Goal: Task Accomplishment & Management: Complete application form

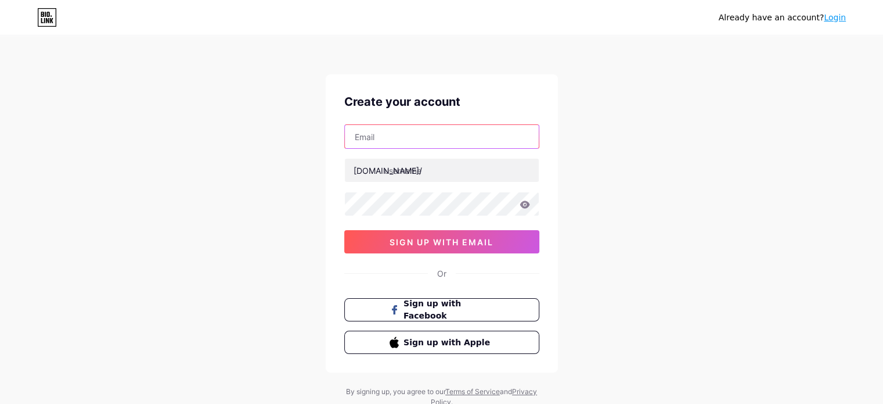
click at [396, 136] on input "text" at bounding box center [442, 136] width 194 height 23
type input "[EMAIL_ADDRESS][DOMAIN_NAME]"
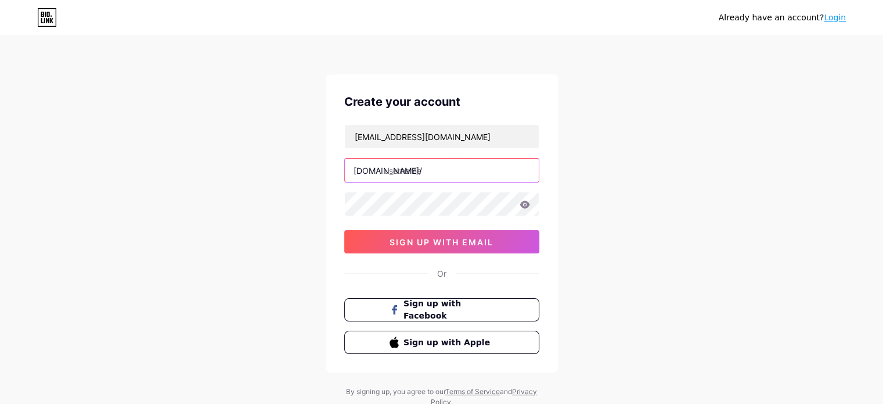
click at [441, 166] on input "text" at bounding box center [442, 170] width 194 height 23
type input "[PERSON_NAME]"
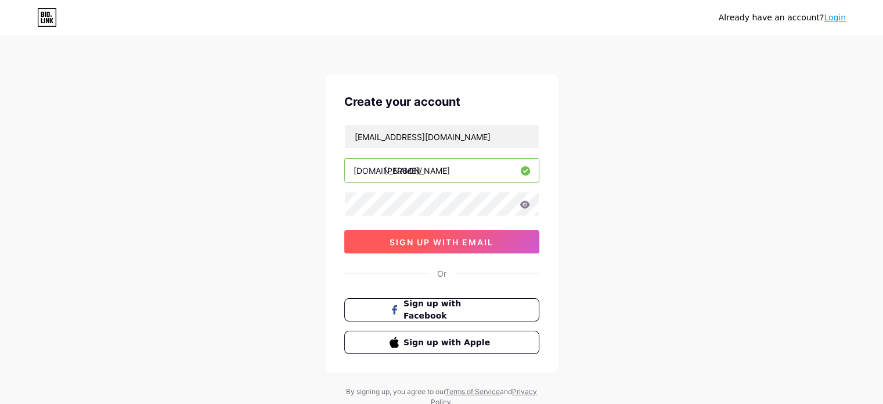
click at [481, 244] on span "sign up with email" at bounding box center [442, 242] width 104 height 10
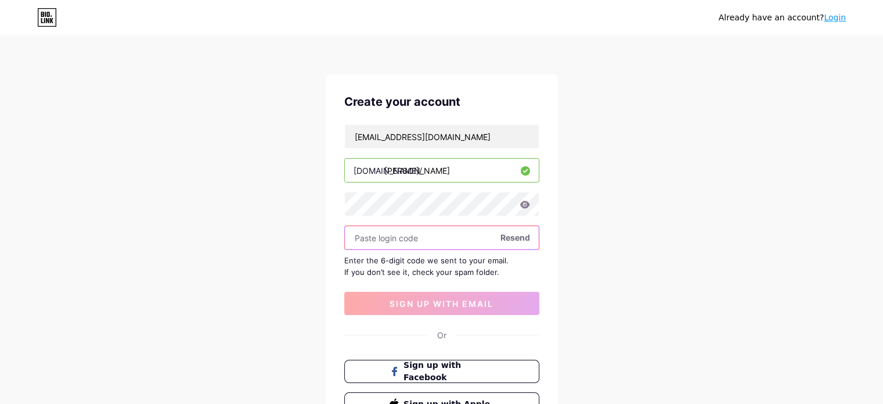
click at [464, 232] on input "text" at bounding box center [442, 237] width 194 height 23
click at [423, 247] on input "text" at bounding box center [442, 237] width 194 height 23
paste input "335063"
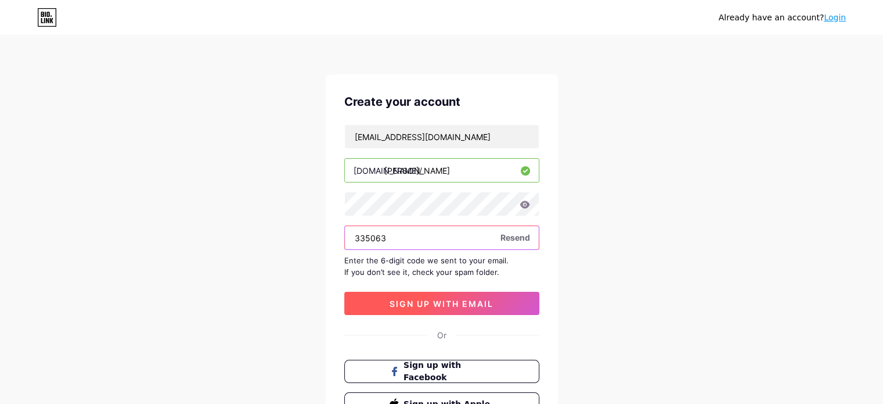
type input "335063"
click at [442, 298] on span "sign up with email" at bounding box center [442, 303] width 104 height 10
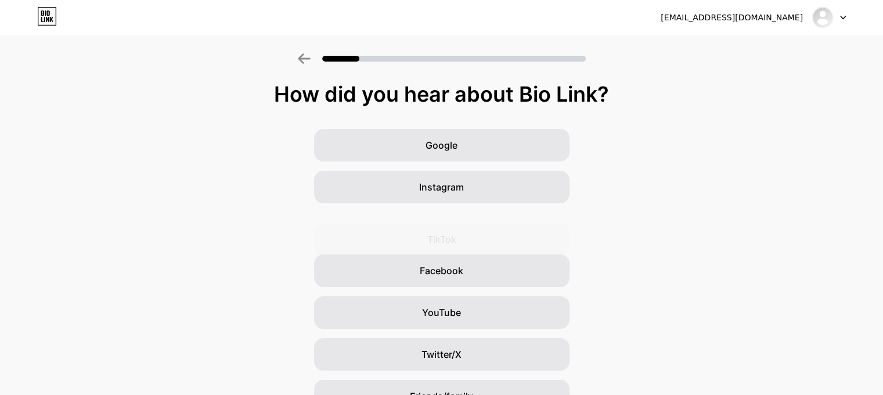
click at [658, 102] on div "How did you hear about Bio Link?" at bounding box center [442, 93] width 872 height 23
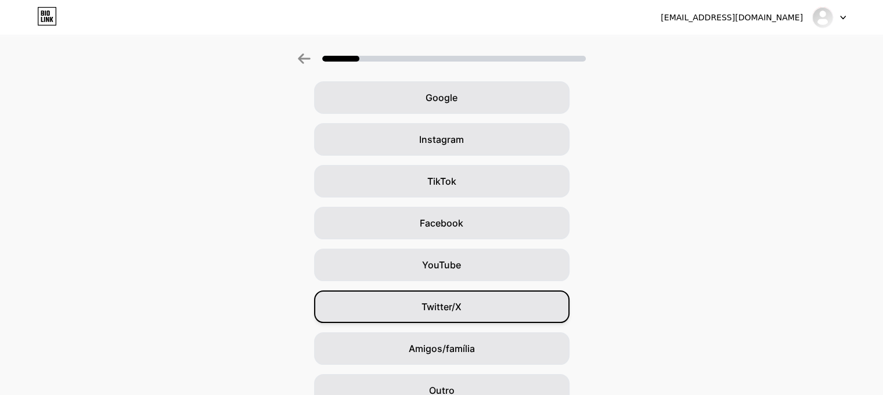
scroll to position [106, 0]
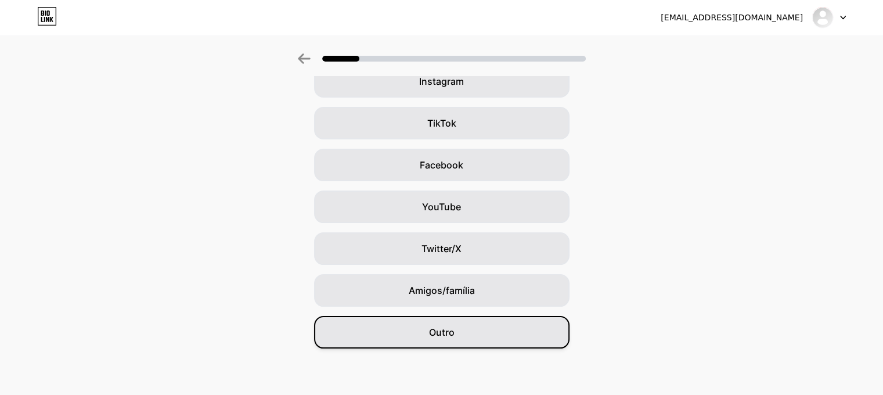
click at [483, 321] on div "Outro" at bounding box center [441, 332] width 255 height 33
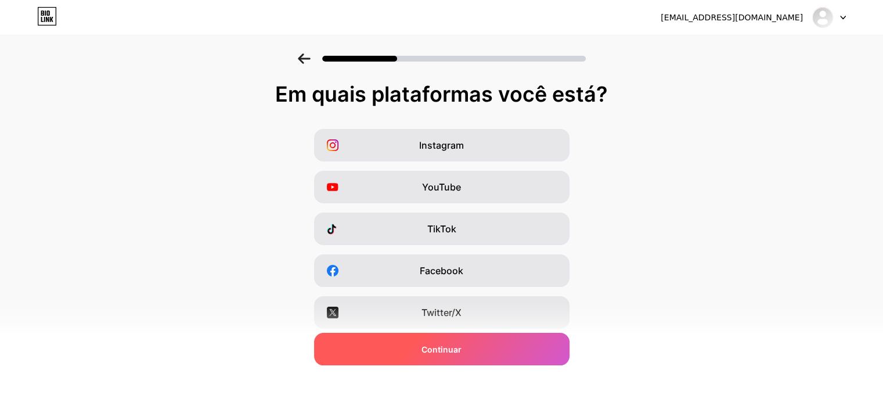
click at [502, 356] on div "Continuar" at bounding box center [441, 349] width 255 height 33
click at [503, 347] on div "Continuar" at bounding box center [441, 349] width 255 height 33
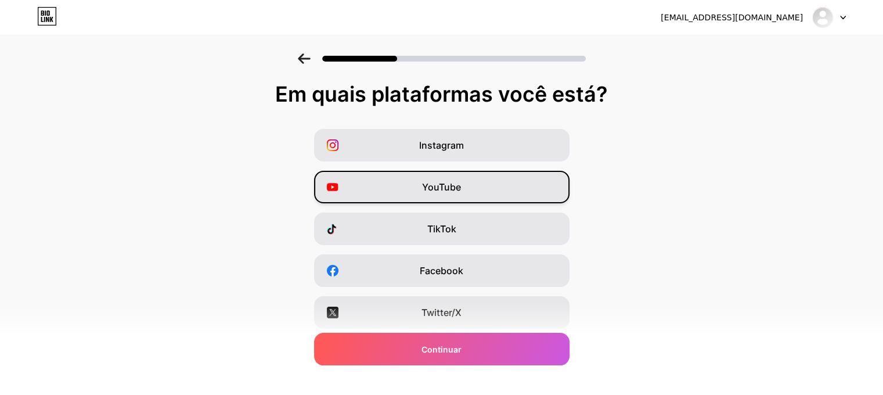
click at [447, 181] on span "YouTube" at bounding box center [441, 187] width 39 height 14
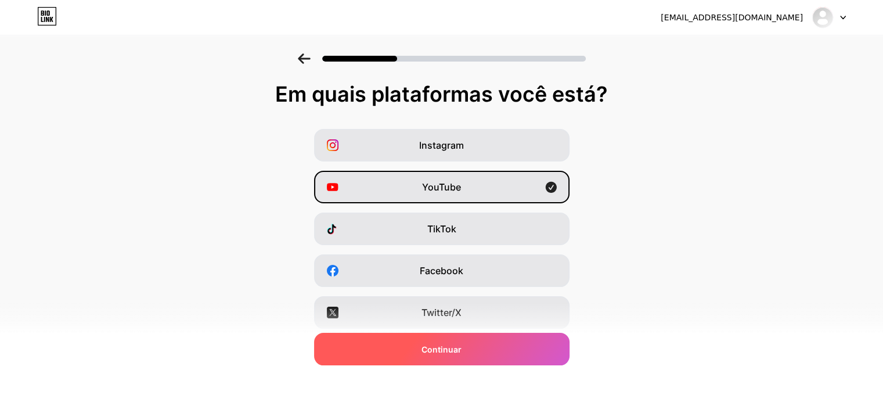
click at [467, 352] on div "Continuar" at bounding box center [441, 349] width 255 height 33
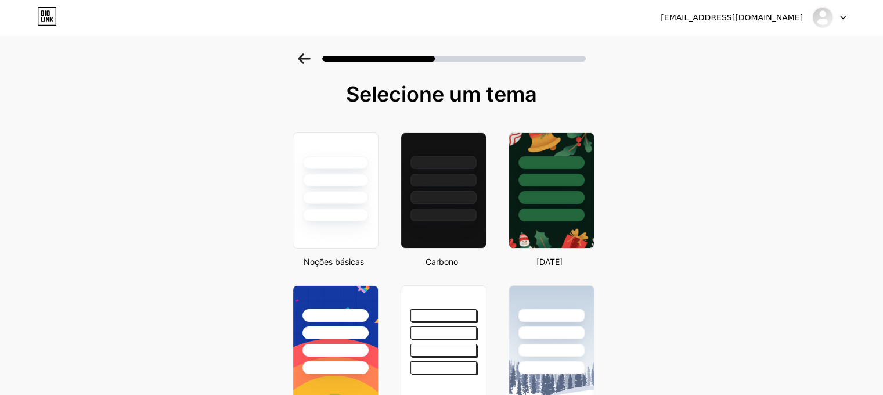
click at [305, 57] on icon at bounding box center [304, 58] width 13 height 10
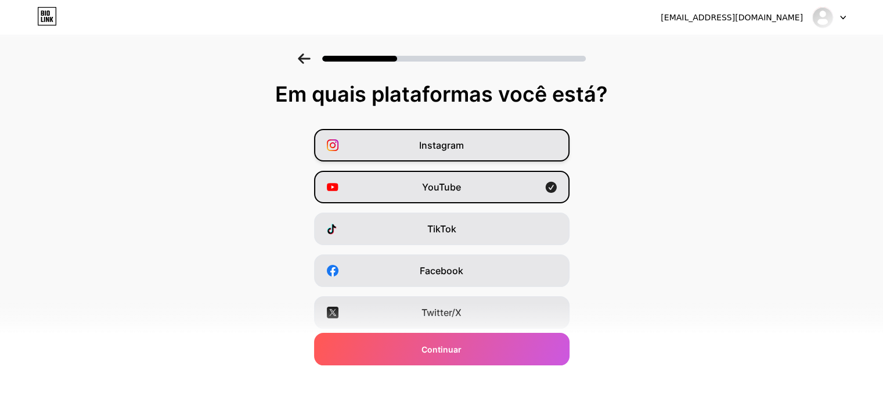
click at [424, 145] on font "Instagram" at bounding box center [441, 145] width 45 height 12
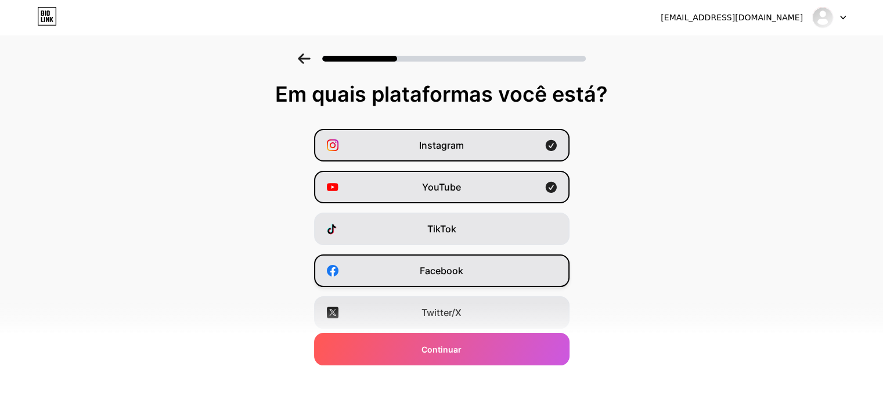
click at [445, 269] on font "Facebook" at bounding box center [442, 271] width 44 height 12
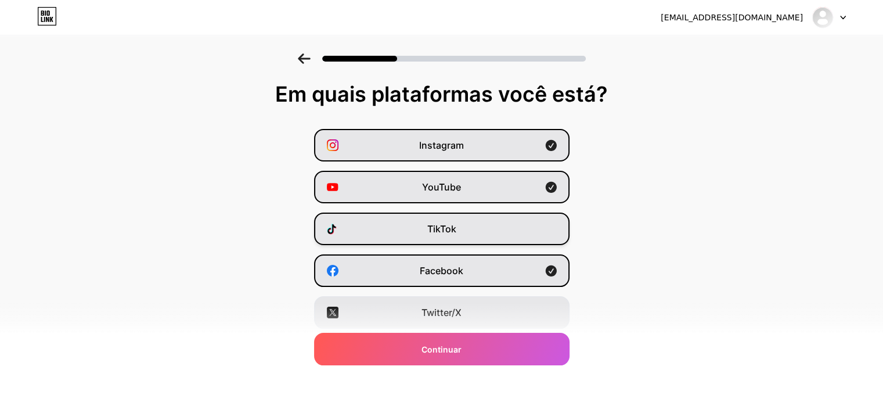
click at [452, 228] on font "TikTok" at bounding box center [441, 229] width 29 height 12
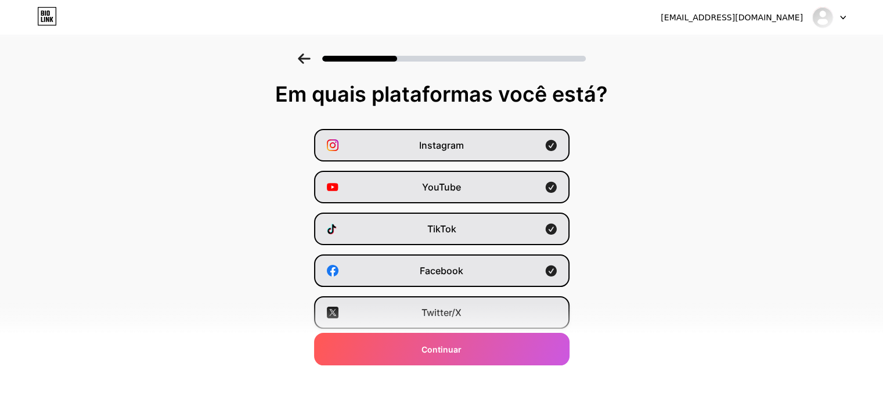
click at [452, 315] on font "Twitter/X" at bounding box center [442, 313] width 40 height 12
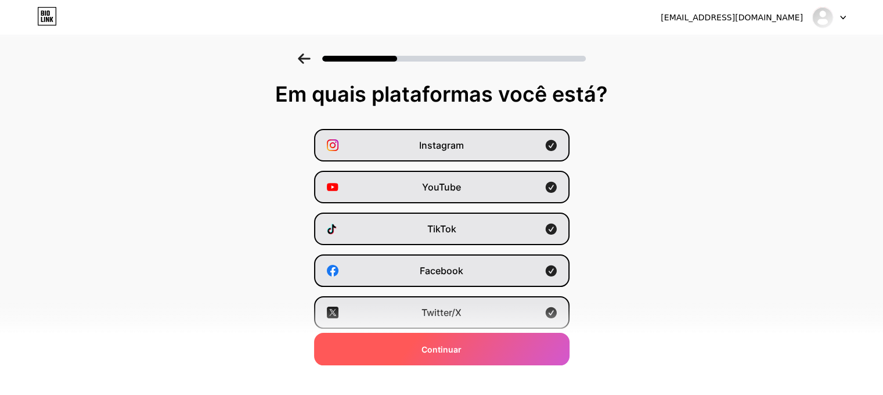
click at [474, 348] on div "Continuar" at bounding box center [441, 349] width 255 height 33
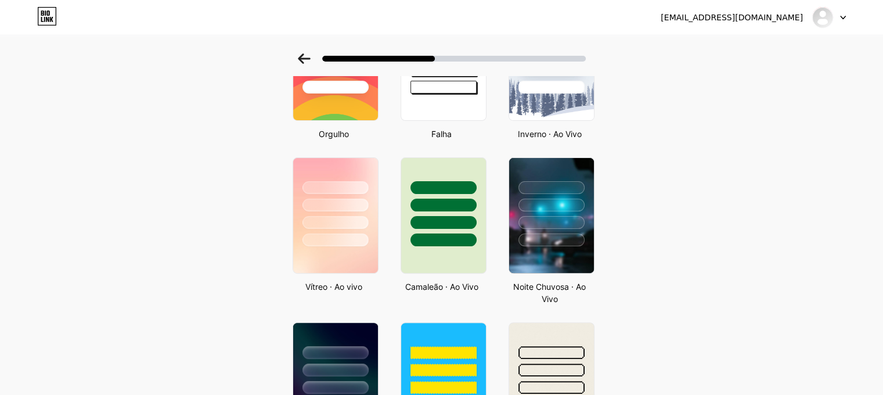
scroll to position [261, 0]
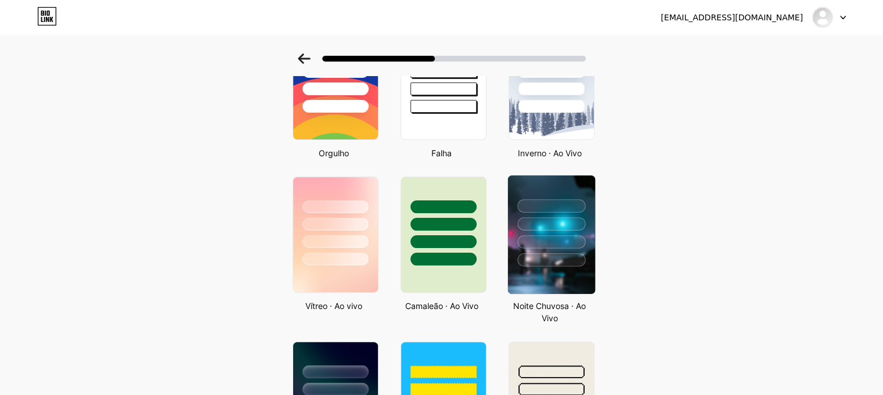
click at [572, 204] on div at bounding box center [551, 205] width 68 height 13
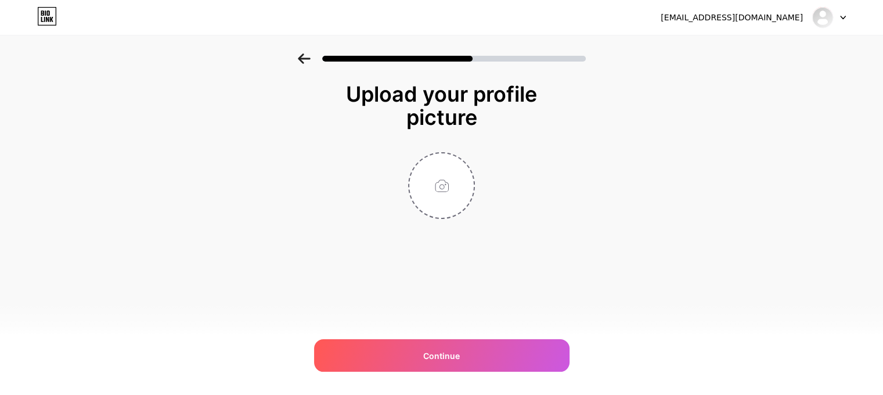
scroll to position [0, 0]
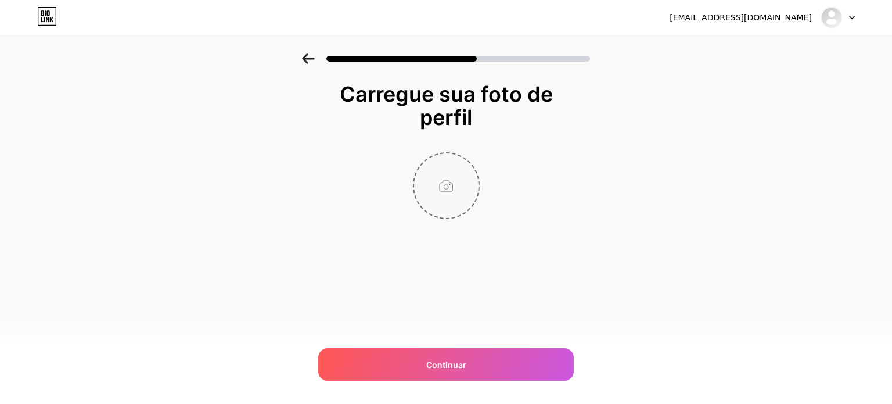
click at [435, 179] on input "file" at bounding box center [446, 185] width 64 height 64
type input "C:\fakepath\foto joao ok2.gif"
click at [472, 160] on icon at bounding box center [472, 161] width 4 height 4
click at [447, 186] on input "file" at bounding box center [446, 185] width 64 height 64
type input "C:\fakepath\foto atual 2.png"
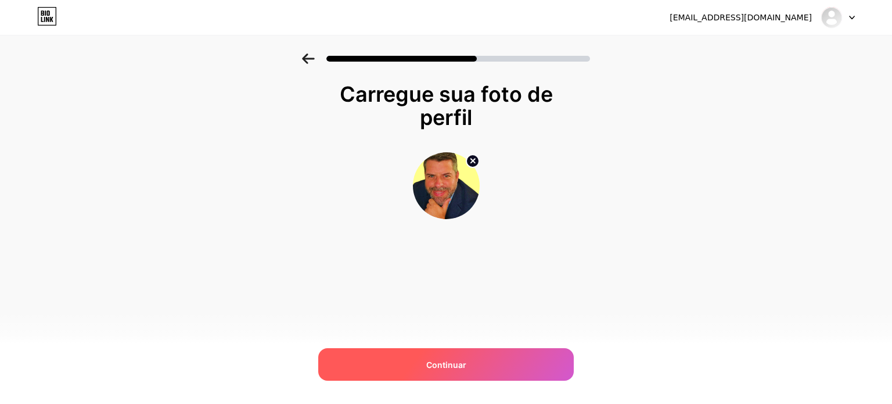
click at [462, 356] on div "Continuar" at bounding box center [445, 364] width 255 height 33
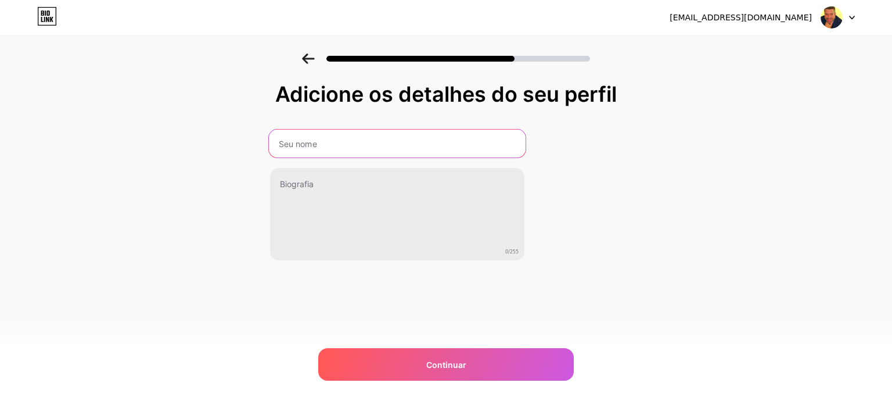
click at [387, 138] on input "text" at bounding box center [397, 143] width 257 height 28
type input "[PERSON_NAME]"
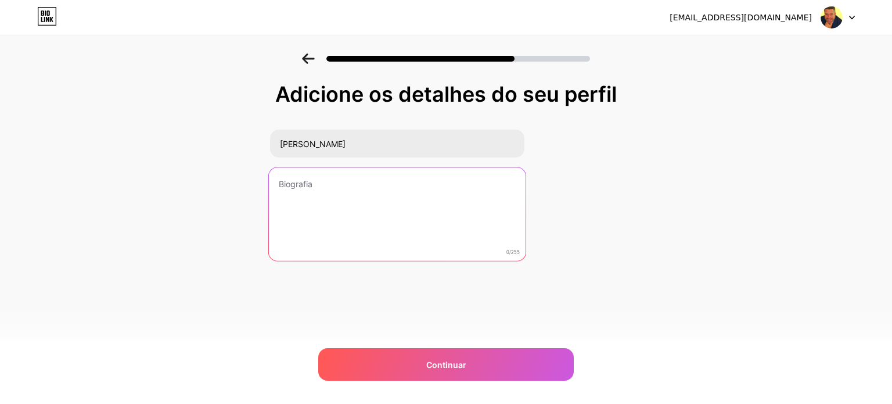
click at [329, 185] on textarea at bounding box center [397, 214] width 257 height 95
click at [357, 181] on textarea at bounding box center [397, 214] width 257 height 95
paste textarea "🎯 Transformo Profissionais da Indústria Farmacêutica em Líderes de Vendas High-…"
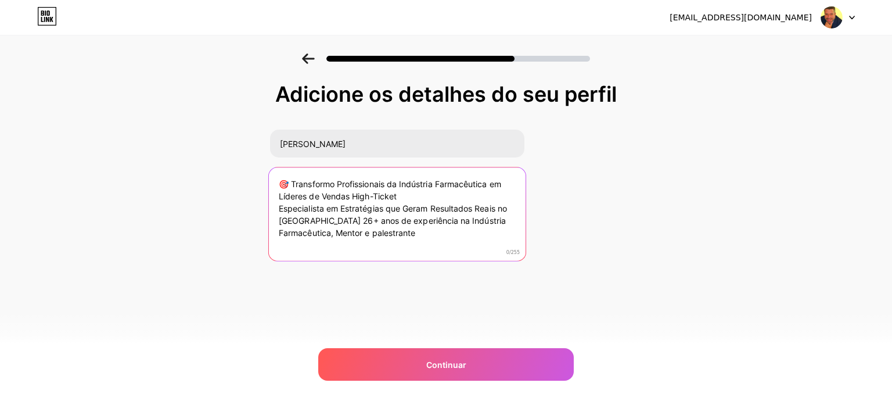
drag, startPoint x: 279, startPoint y: 181, endPoint x: 430, endPoint y: 246, distance: 164.4
click at [430, 246] on textarea "🎯 Transformo Profissionais da Indústria Farmacêutica em Líderes de Vendas High-…" at bounding box center [397, 214] width 257 height 95
paste textarea "Ajudo Profissionais da Indústria Farmacêutica a se tornarem Líderes de Vendas H…"
click at [438, 195] on textarea "🎯 Ajudo Profissionais da Indústria Farmacêutica a se tornarem Líderes de Vendas…" at bounding box center [397, 214] width 257 height 95
click at [434, 198] on textarea "🎯 Ajudo Profissionais da Indústria Farmacêutica a se tornarem Líderes de Vendas…" at bounding box center [397, 214] width 257 height 95
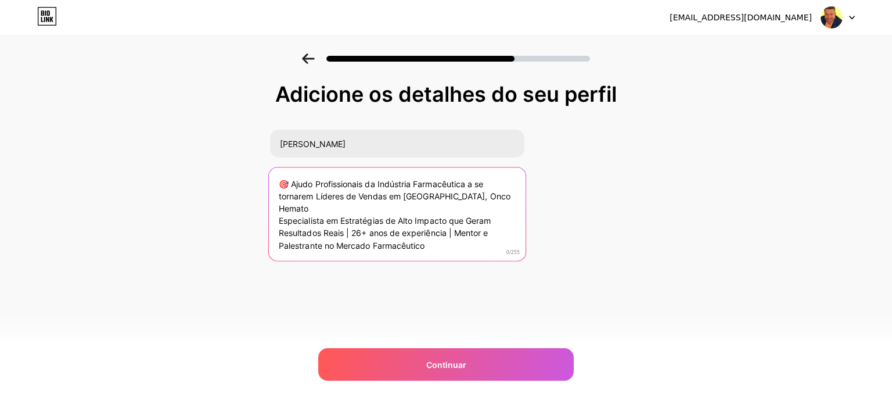
click at [449, 197] on textarea "🎯 Ajudo Profissionais da Indústria Farmacêutica a se tornarem Líderes de Vendas…" at bounding box center [397, 214] width 257 height 95
click at [441, 195] on textarea "🎯 Ajudo Profissionais da Indústria Farmacêutica a se tornarem Líderes de Vendas…" at bounding box center [397, 214] width 257 height 95
click at [483, 196] on textarea "🎯 Ajudo Profissionais da Indústria Farmacêutica a se tornarem Líderes de Vendas…" at bounding box center [397, 214] width 257 height 95
click at [425, 197] on textarea "🎯 Ajudo Profissionais da Indústria Farmacêutica a se tornarem Líderes de Vendas…" at bounding box center [397, 214] width 257 height 95
drag, startPoint x: 404, startPoint y: 196, endPoint x: 510, endPoint y: 199, distance: 106.3
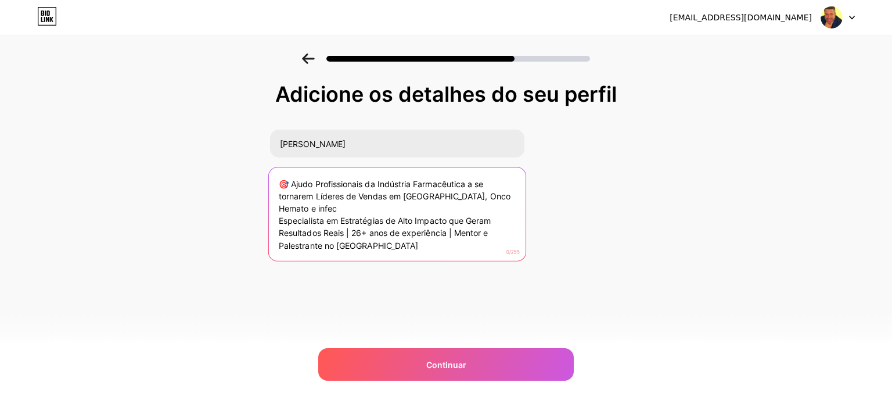
click at [510, 199] on textarea "🎯 Ajudo Profissionais da Indústria Farmacêutica a se tornarem Líderes de Vendas…" at bounding box center [397, 214] width 257 height 95
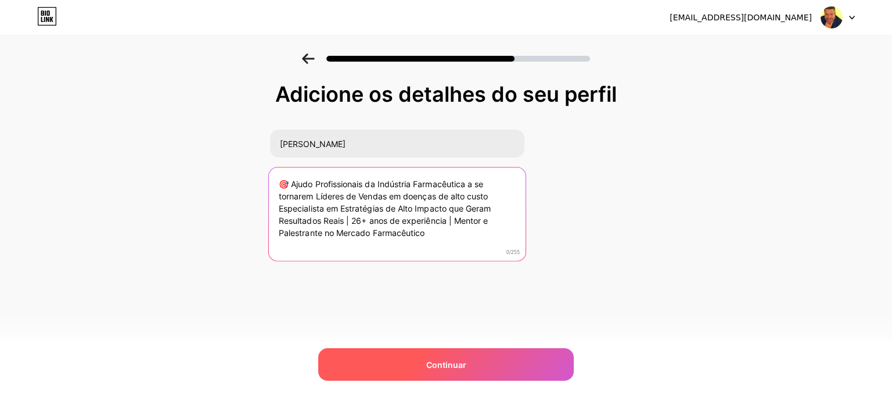
type textarea "🎯 Ajudo Profissionais da Indústria Farmacêutica a se tornarem Líderes de Vendas…"
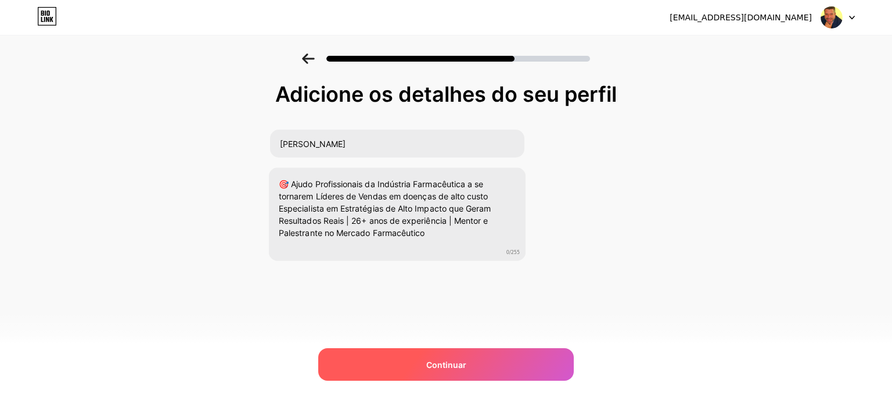
click at [460, 361] on font "Continuar" at bounding box center [446, 364] width 40 height 10
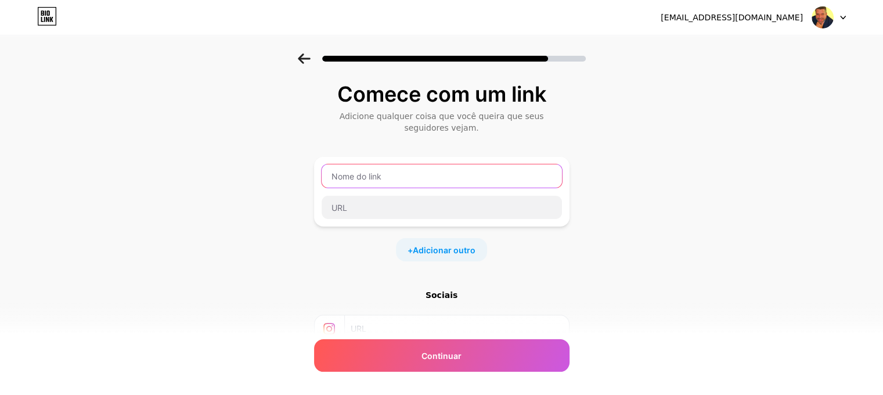
click at [437, 178] on input "text" at bounding box center [442, 175] width 240 height 23
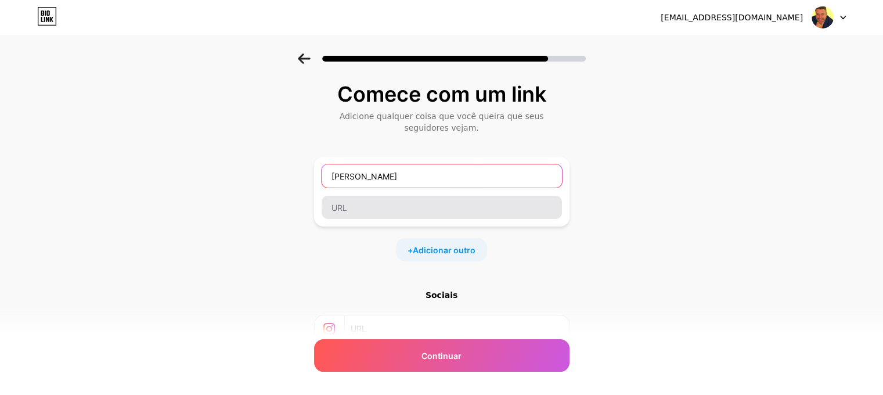
type input "[PERSON_NAME]"
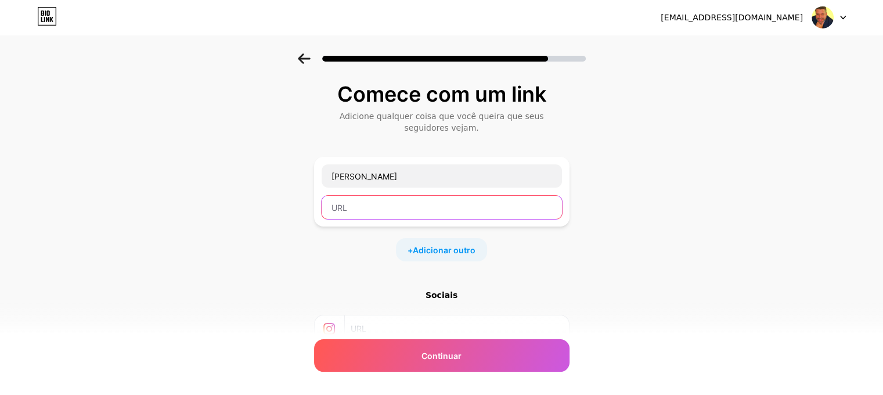
click at [424, 206] on input "text" at bounding box center [442, 207] width 240 height 23
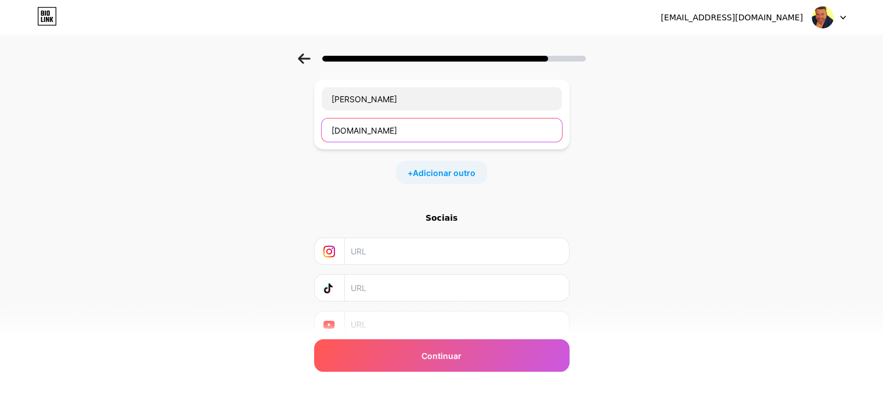
scroll to position [123, 0]
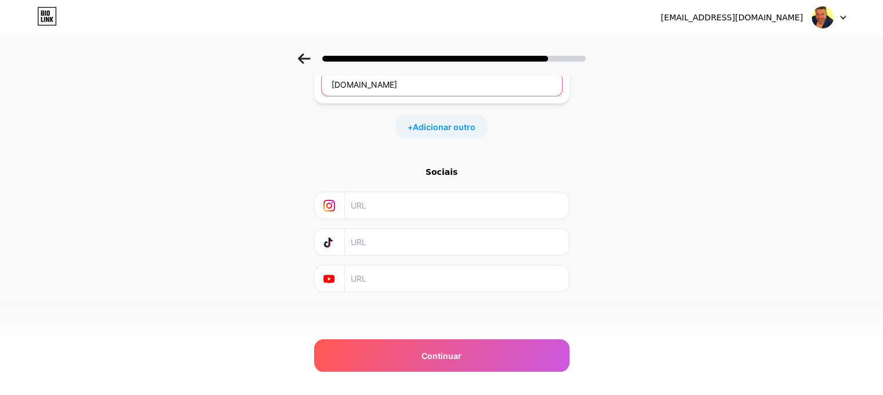
type input "[DOMAIN_NAME]"
click at [376, 209] on input "text" at bounding box center [456, 205] width 211 height 26
type input "[PERSON_NAME]"
click at [420, 243] on input "text" at bounding box center [456, 242] width 211 height 26
click at [397, 204] on input "[PERSON_NAME]" at bounding box center [456, 205] width 211 height 26
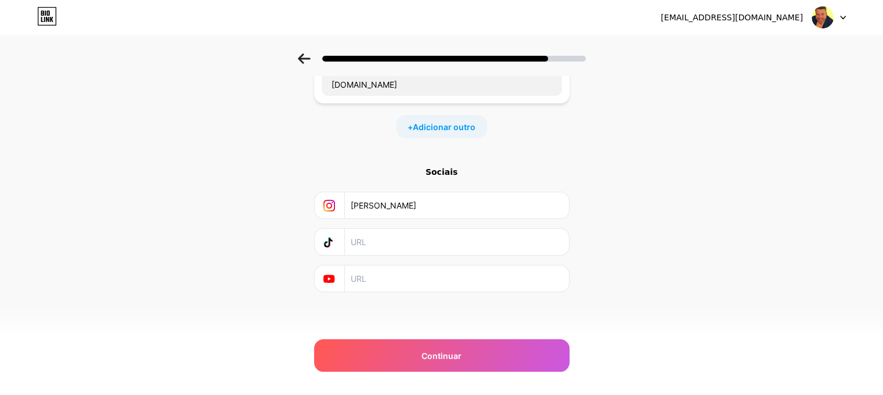
click at [397, 204] on input "[PERSON_NAME]" at bounding box center [456, 205] width 211 height 26
click at [389, 251] on input "text" at bounding box center [456, 242] width 211 height 26
paste input "[PERSON_NAME]"
type input "[PERSON_NAME]"
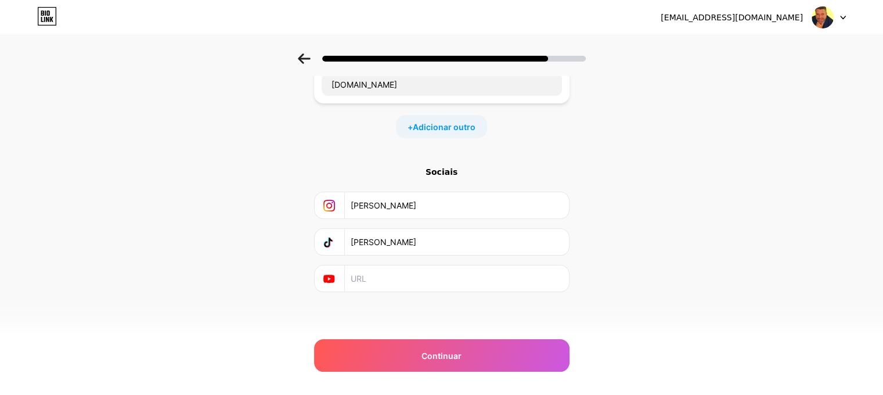
click at [384, 271] on input "text" at bounding box center [456, 278] width 211 height 26
paste input "[PERSON_NAME]"
click at [375, 277] on input "[PERSON_NAME]" at bounding box center [456, 278] width 211 height 26
click at [371, 278] on input "[PERSON_NAME]" at bounding box center [456, 278] width 211 height 26
type input "joao.[PERSON_NAME]"
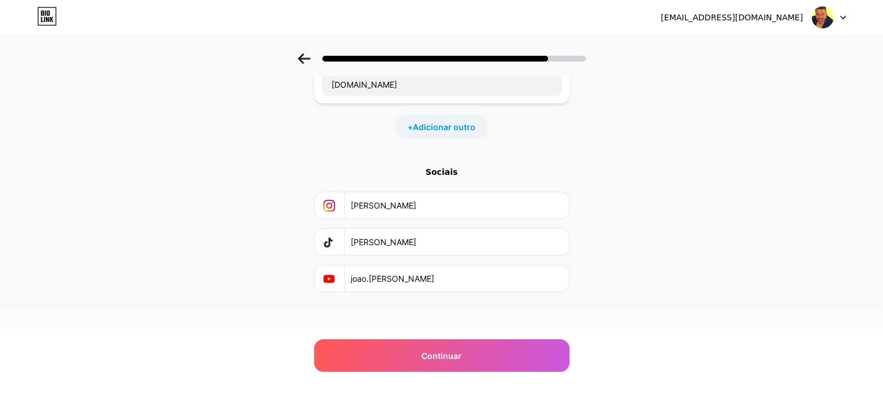
click at [757, 167] on div "Comece com um link Adicione qualquer coisa que você queira que seus seguidores …" at bounding box center [441, 140] width 883 height 420
click at [436, 200] on input "[PERSON_NAME]" at bounding box center [456, 205] width 211 height 26
type input "[PERSON_NAME]"
click at [702, 201] on div "Comece com um link Adicione qualquer coisa que você queira que seus seguidores …" at bounding box center [441, 140] width 883 height 420
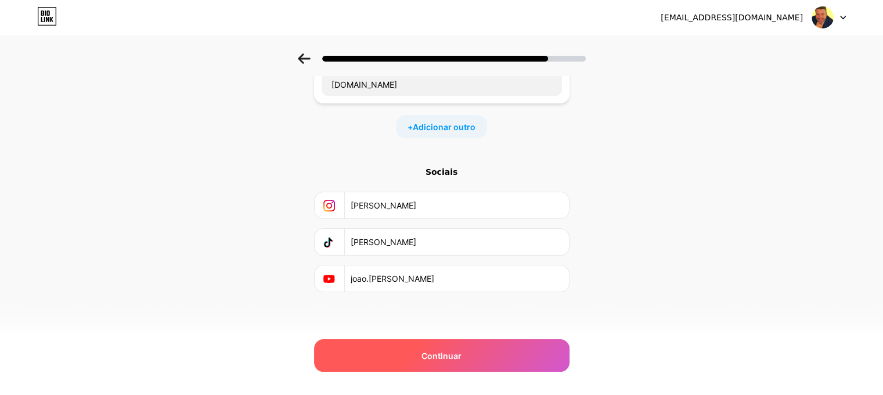
click at [509, 350] on div "Continuar" at bounding box center [441, 355] width 255 height 33
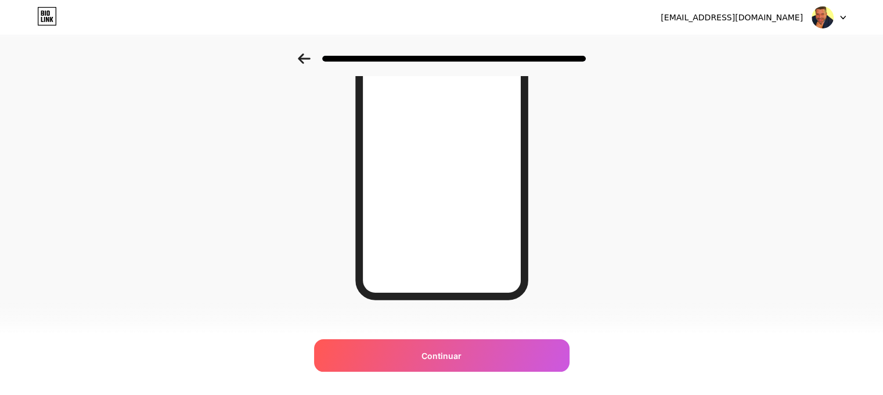
scroll to position [188, 0]
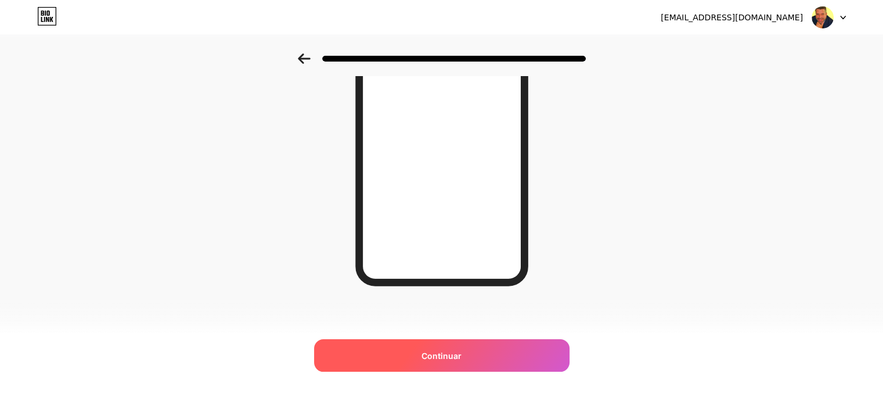
click at [480, 348] on div "Continuar" at bounding box center [441, 355] width 255 height 33
